Goal: Navigation & Orientation: Understand site structure

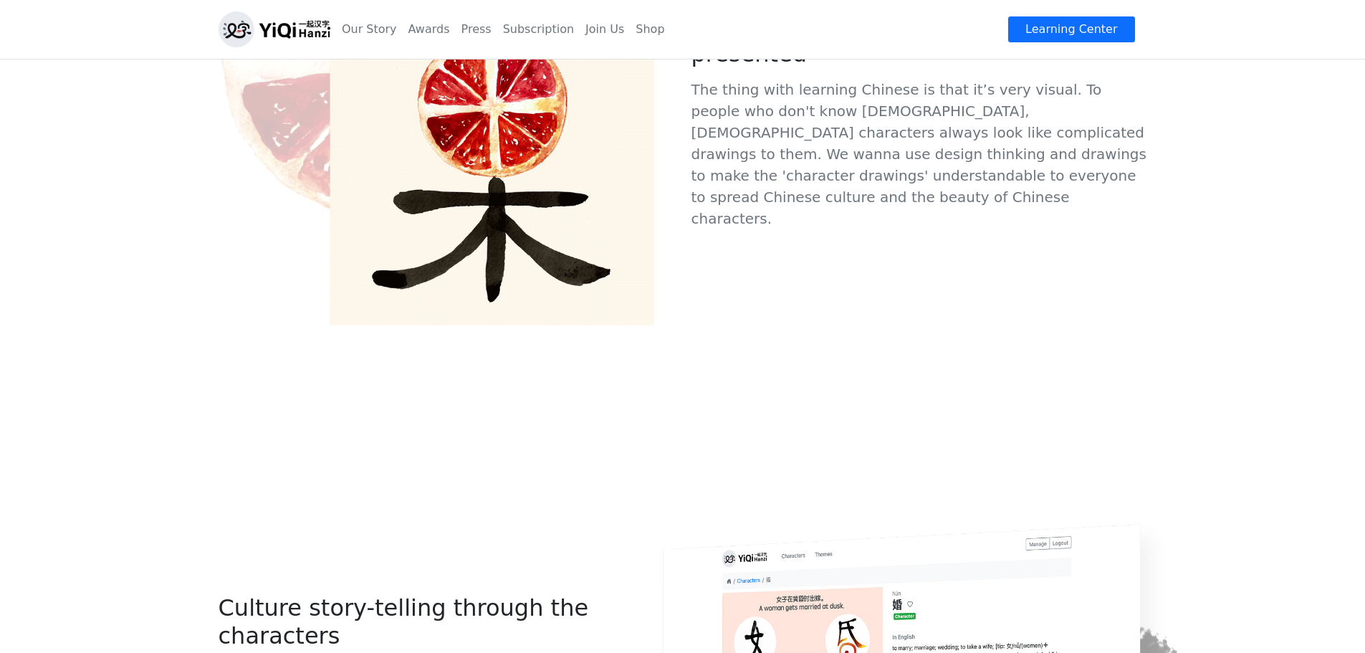
scroll to position [881, 0]
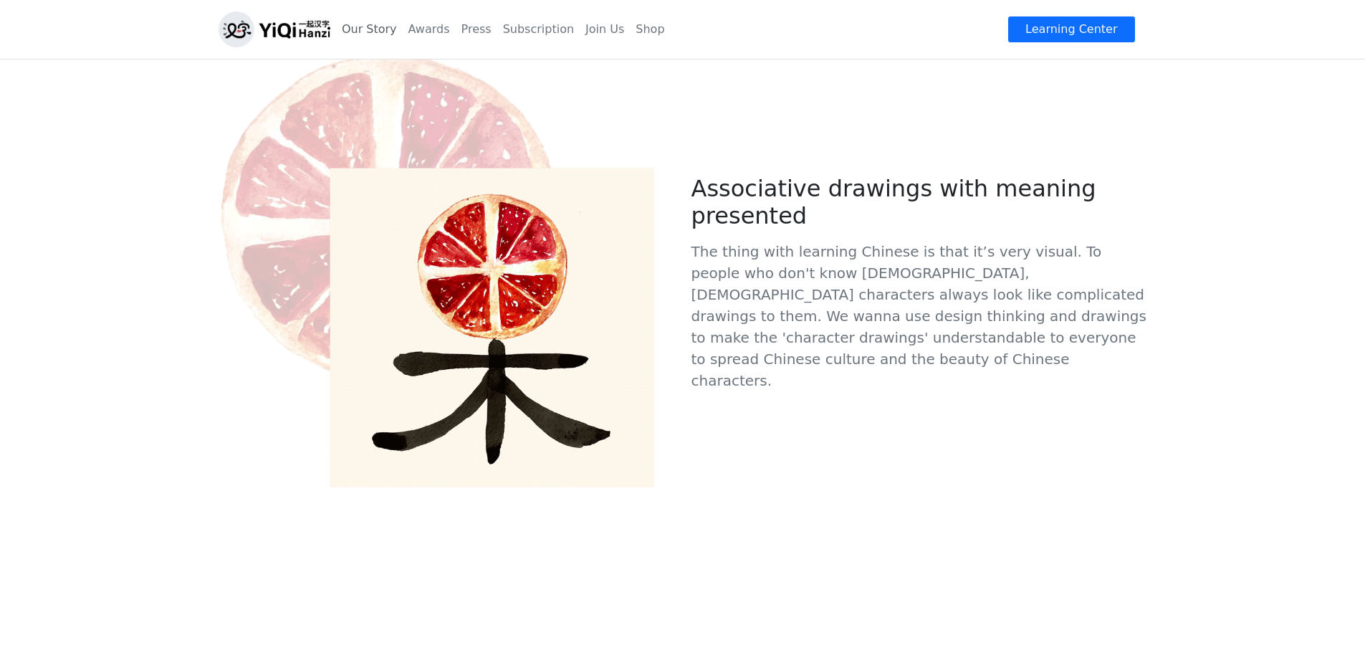
click at [385, 32] on link "Our Story" at bounding box center [369, 29] width 67 height 29
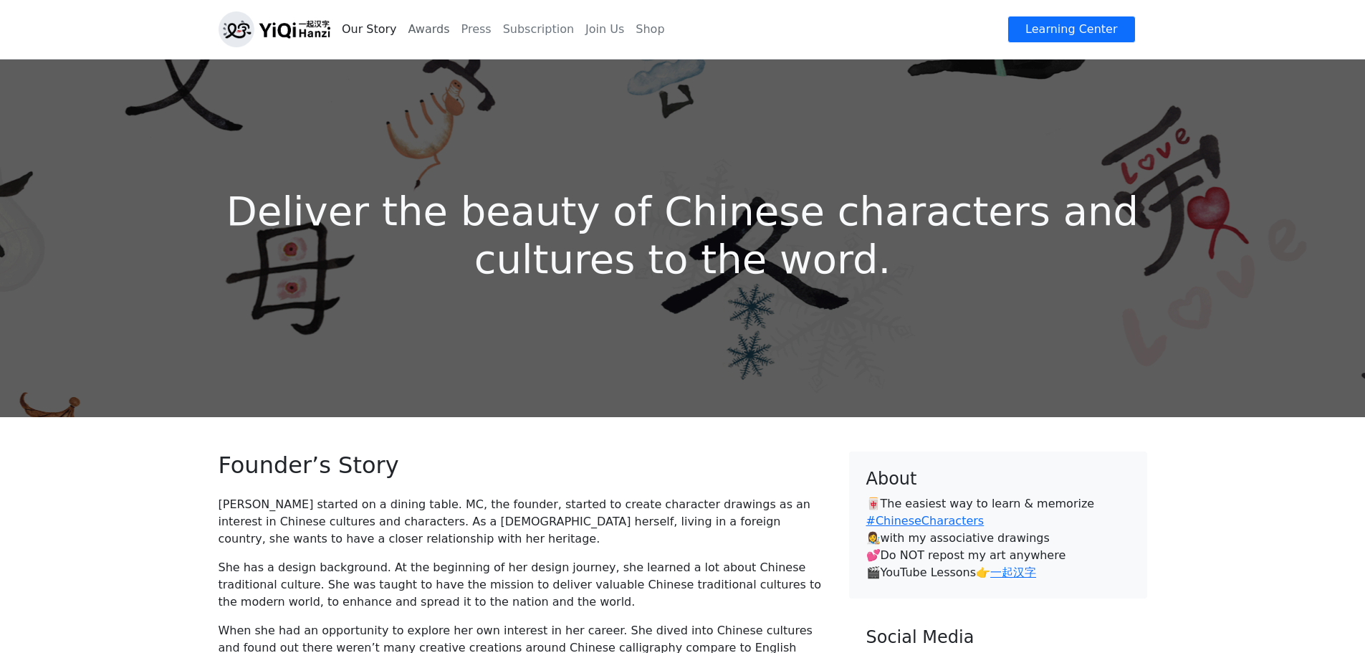
click at [426, 33] on link "Awards" at bounding box center [429, 29] width 53 height 29
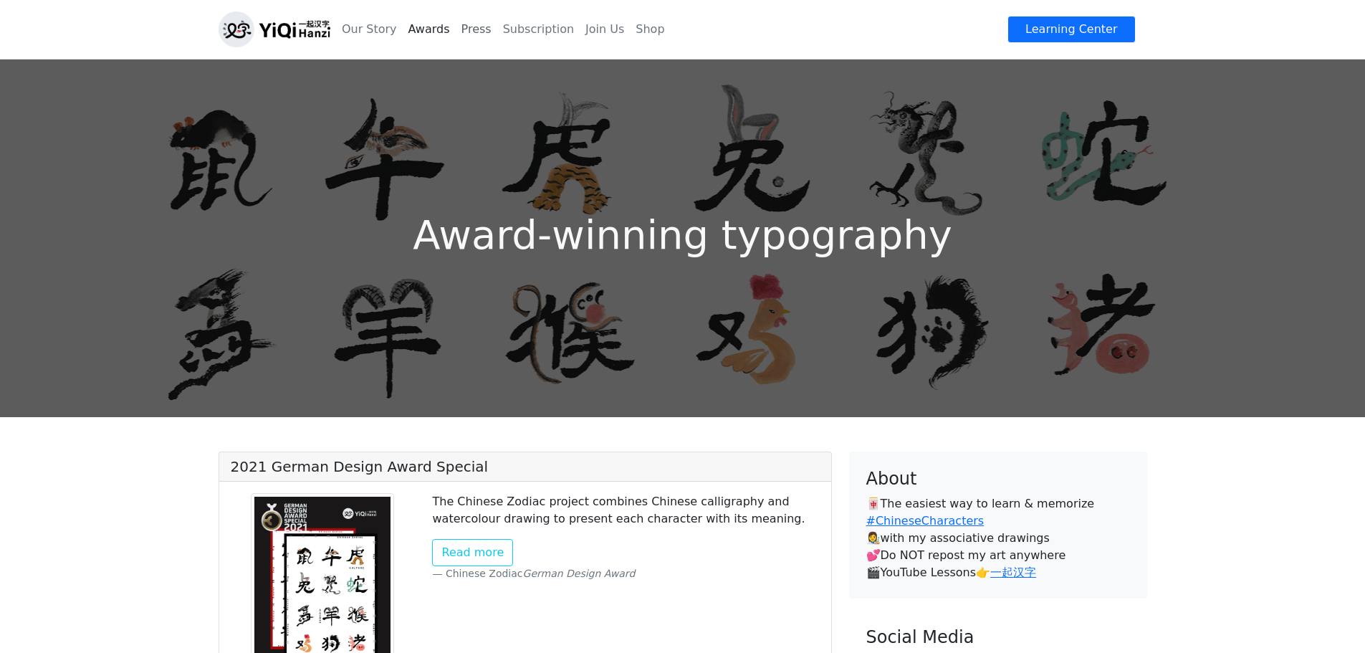
click at [466, 31] on link "Press" at bounding box center [477, 29] width 42 height 29
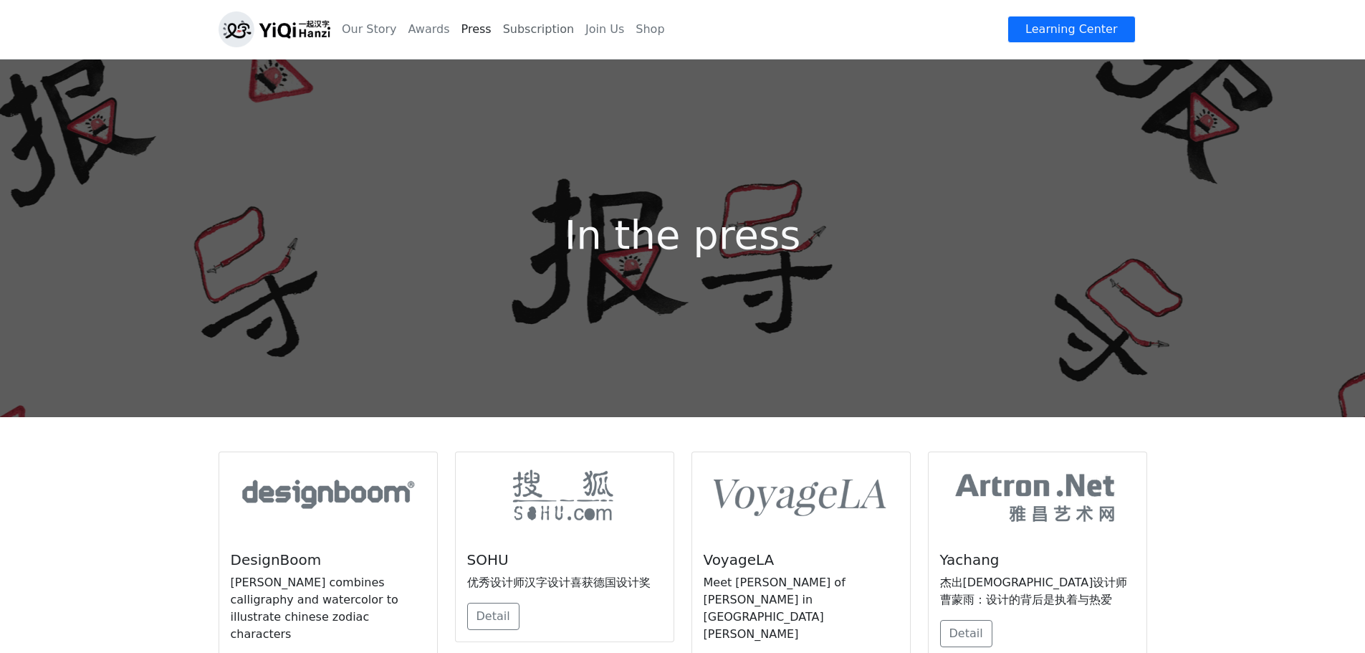
click at [521, 31] on link "Subscription" at bounding box center [538, 29] width 82 height 29
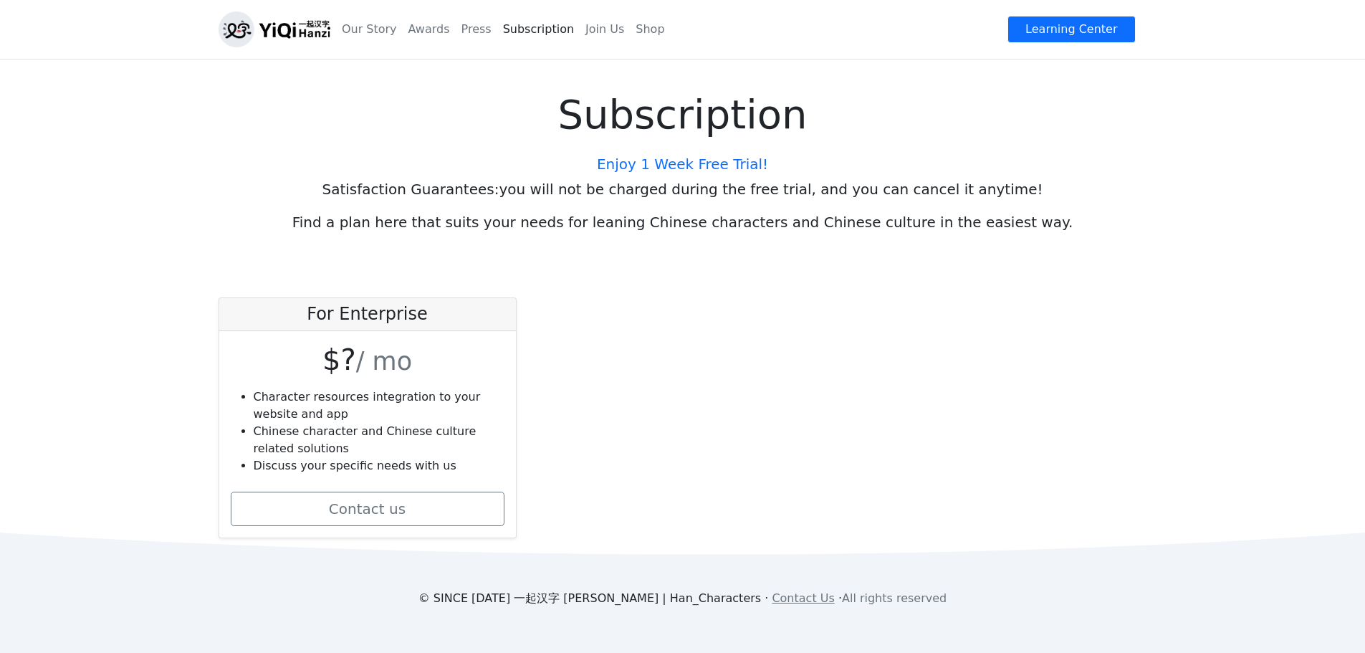
scroll to position [4, 0]
click at [1057, 38] on link "Learning Center" at bounding box center [1070, 29] width 127 height 27
